Goal: Information Seeking & Learning: Learn about a topic

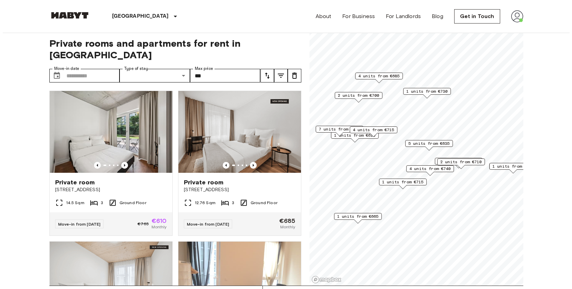
scroll to position [3, 0]
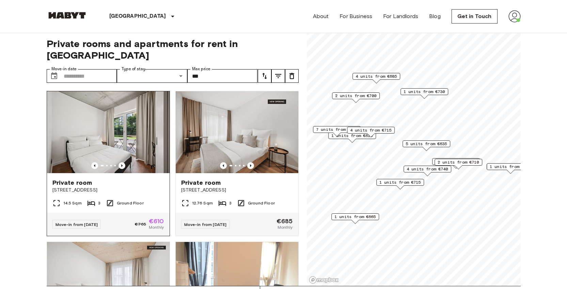
click at [64, 187] on span "Stromstraße 48" at bounding box center [108, 190] width 112 height 7
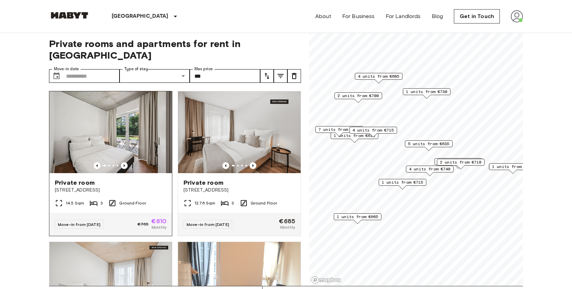
click at [87, 187] on span "Stromstraße 48" at bounding box center [111, 190] width 112 height 7
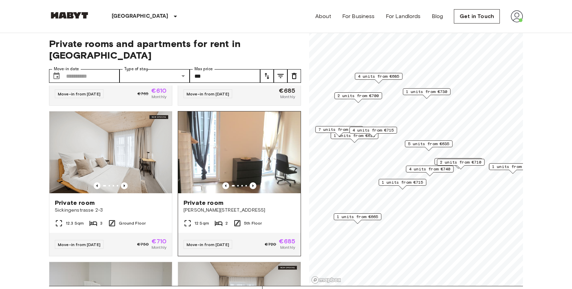
scroll to position [0, 0]
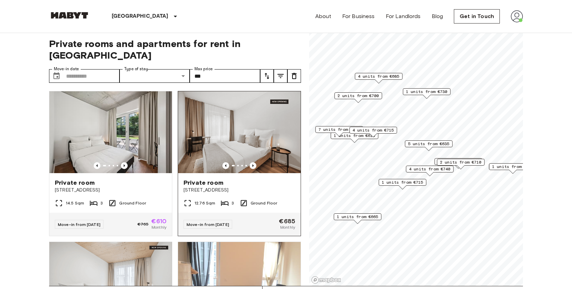
click at [205, 187] on span "[STREET_ADDRESS]" at bounding box center [240, 190] width 112 height 7
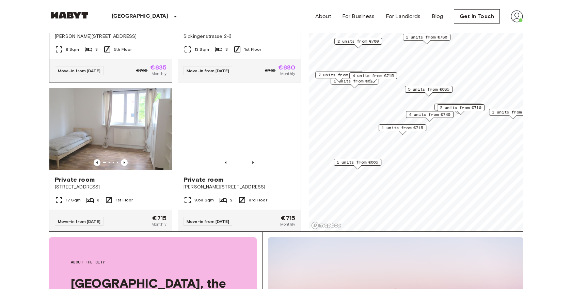
scroll to position [419, 0]
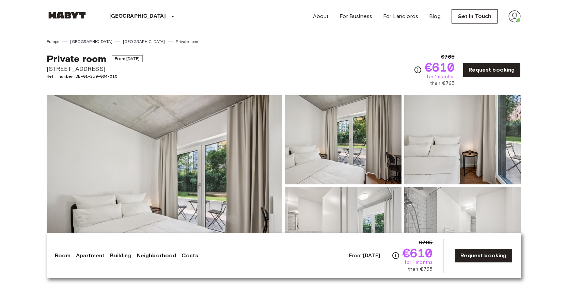
click at [80, 69] on span "Stromstraße 48" at bounding box center [95, 68] width 96 height 9
click at [80, 69] on span "[STREET_ADDRESS]" at bounding box center [95, 68] width 96 height 9
copy span "[STREET_ADDRESS]"
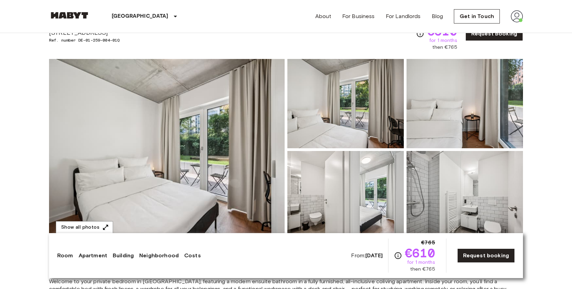
scroll to position [43, 0]
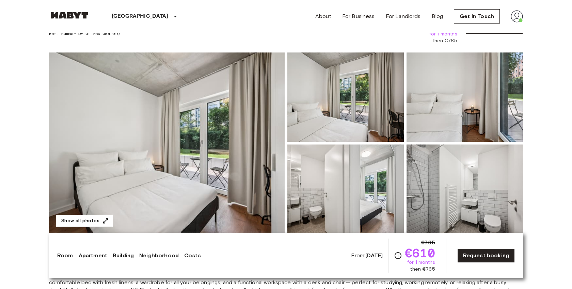
click at [228, 120] on img at bounding box center [167, 142] width 236 height 181
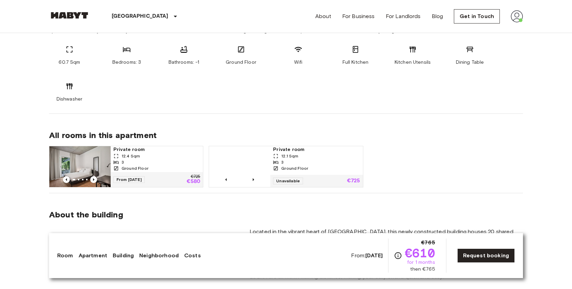
scroll to position [464, 0]
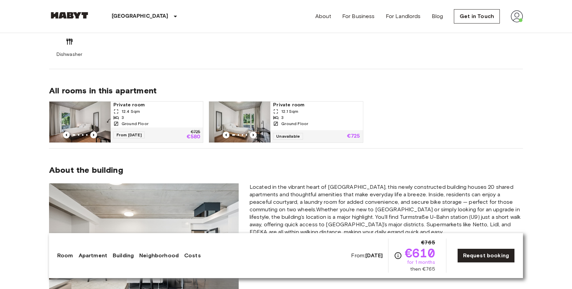
click at [136, 114] on div "3" at bounding box center [156, 117] width 87 height 6
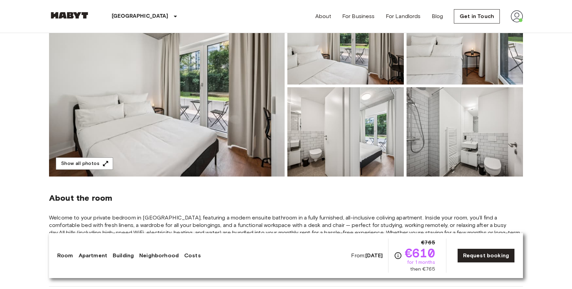
scroll to position [205, 0]
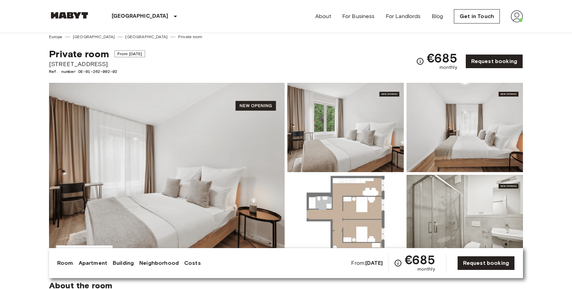
scroll to position [7, 0]
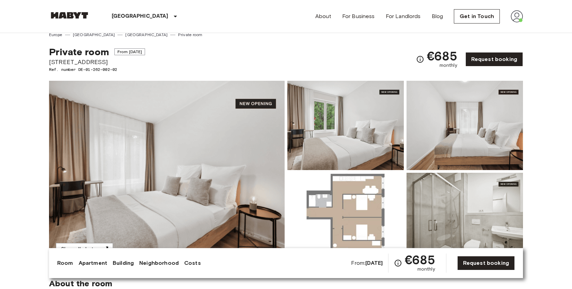
click at [99, 61] on span "Simmelstraße 23" at bounding box center [97, 62] width 96 height 9
copy span "Simmelstraße 23"
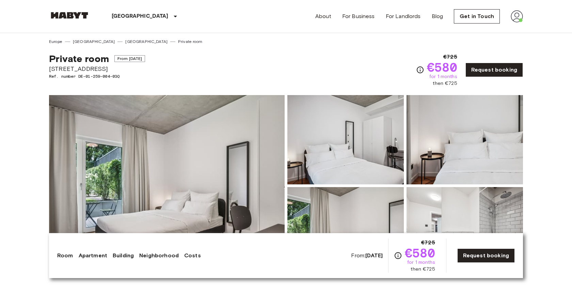
click at [94, 76] on span "Ref. number DE-01-259-004-03Q" at bounding box center [97, 76] width 96 height 6
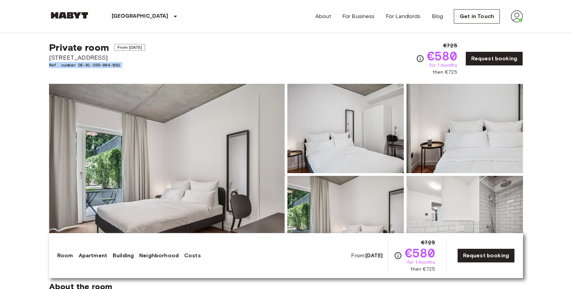
scroll to position [10, 0]
